Goal: Use online tool/utility: Utilize a website feature to perform a specific function

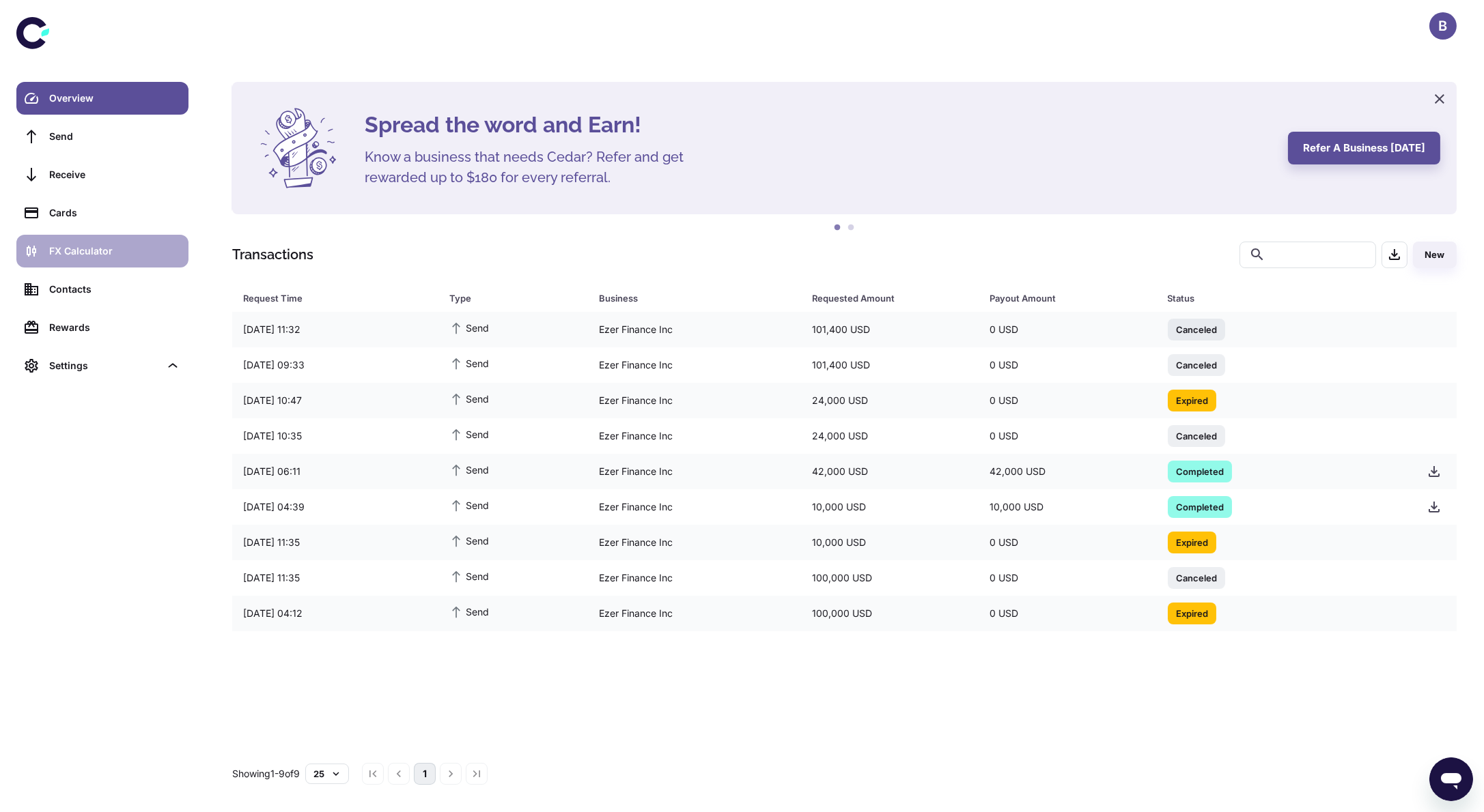
click at [109, 248] on div "FX Calculator" at bounding box center [115, 251] width 131 height 15
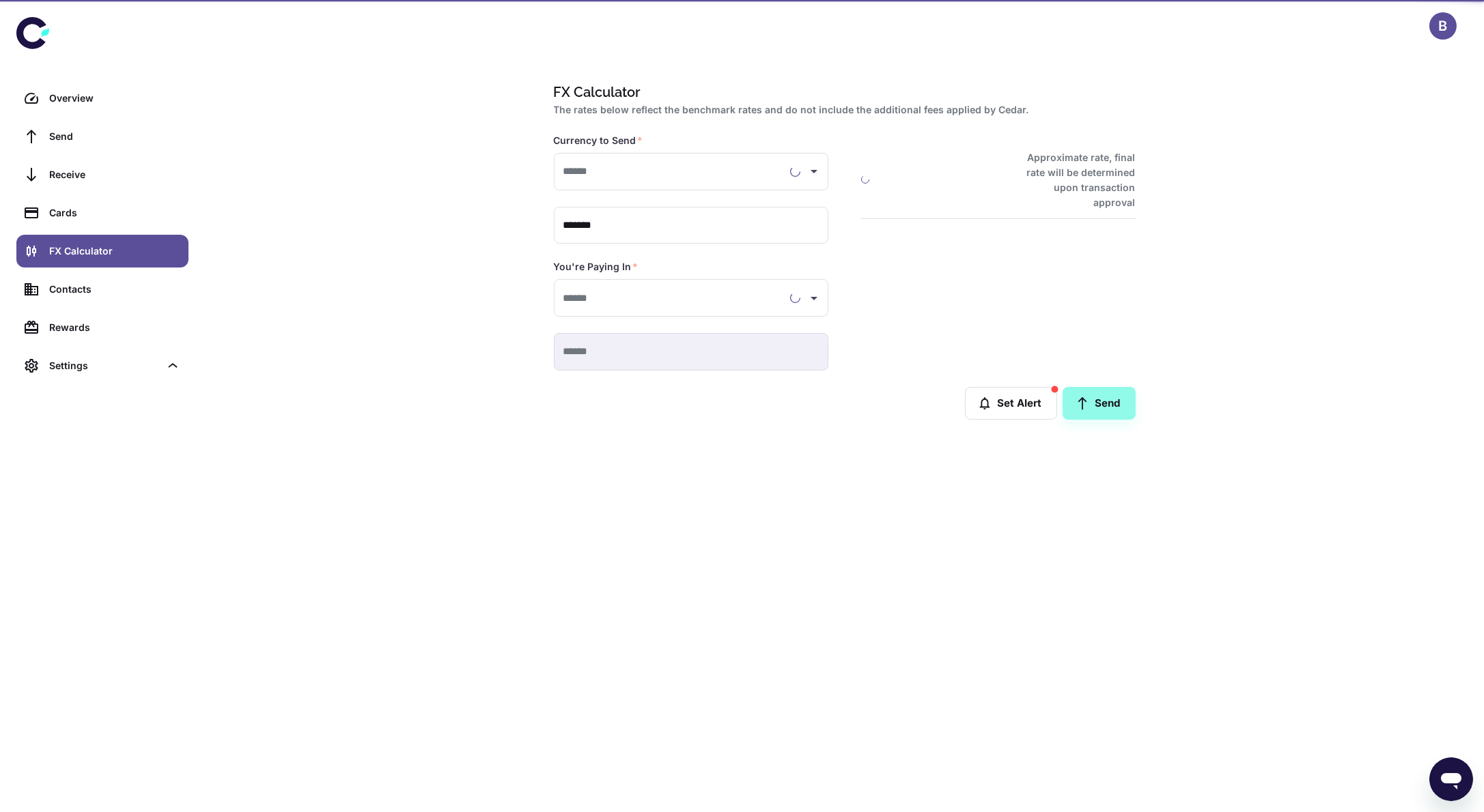
type input "**********"
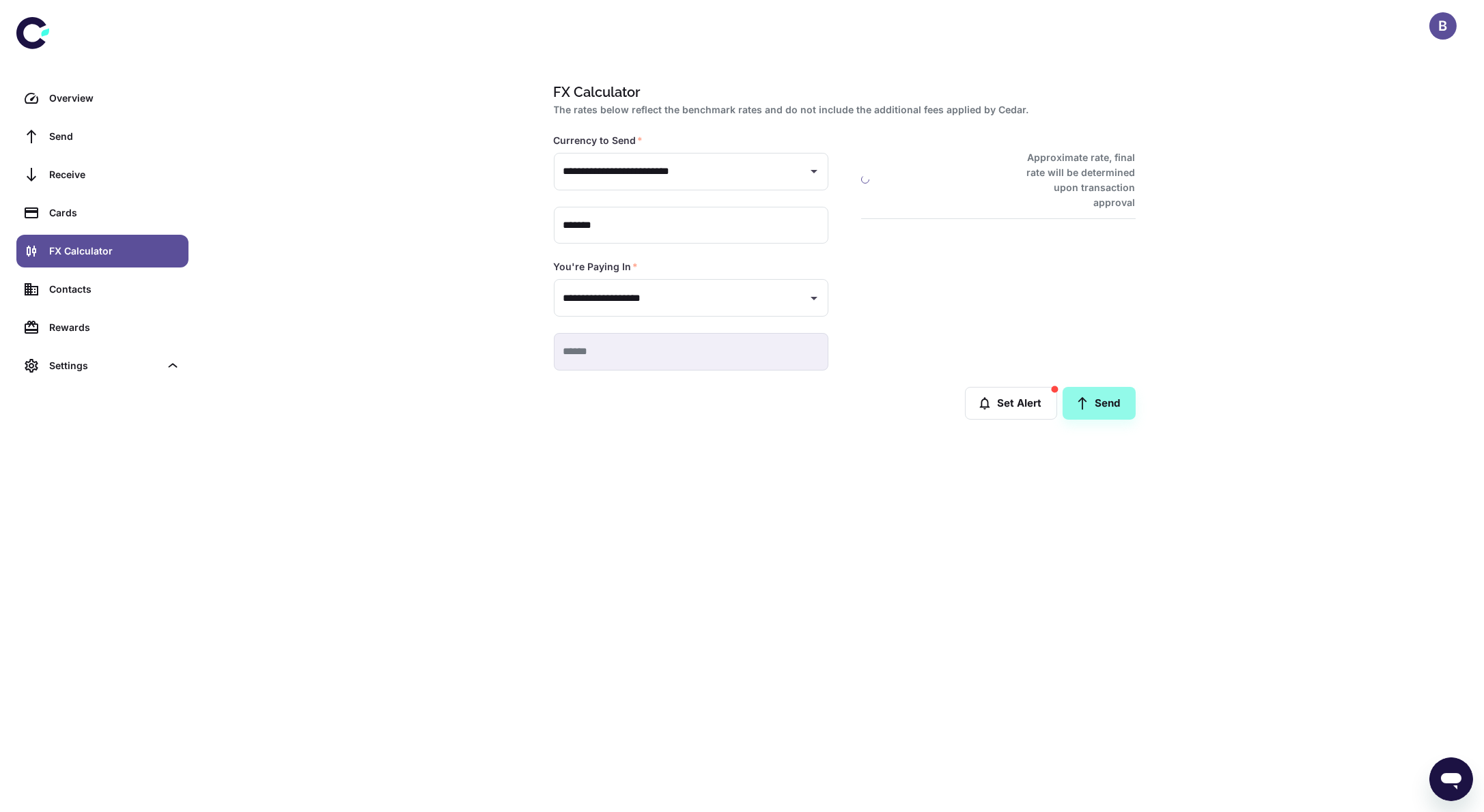
type input "**********"
